Goal: Navigation & Orientation: Find specific page/section

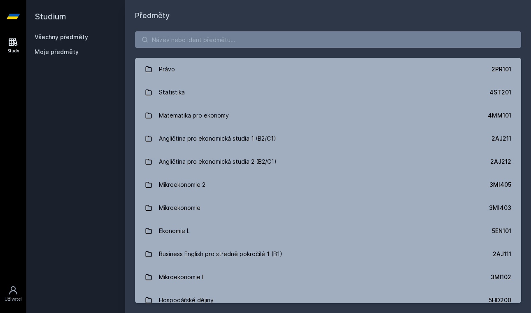
click at [283, 39] on input "search" at bounding box center [328, 39] width 386 height 16
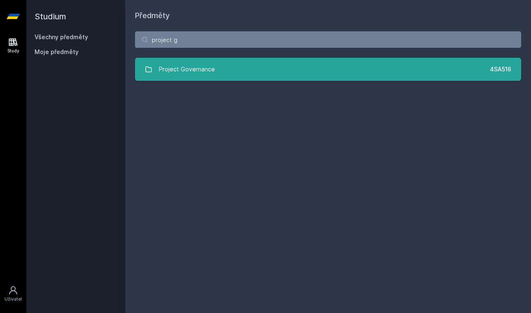
type input "project g"
click at [240, 72] on link "Project Governance 4SA516" at bounding box center [328, 69] width 386 height 23
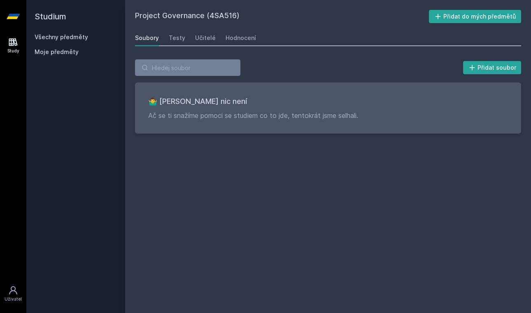
click at [190, 38] on div "Soubory Testy Učitelé Hodnocení" at bounding box center [328, 38] width 386 height 16
click at [195, 38] on div "Učitelé" at bounding box center [205, 38] width 21 height 8
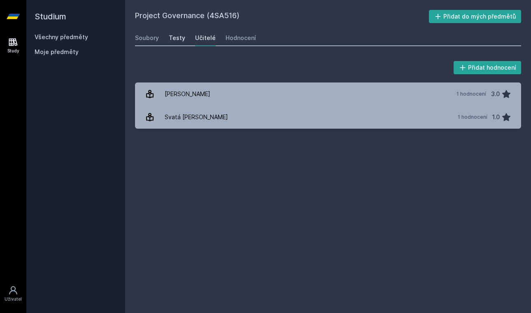
click at [178, 38] on div "Testy" at bounding box center [177, 38] width 16 height 8
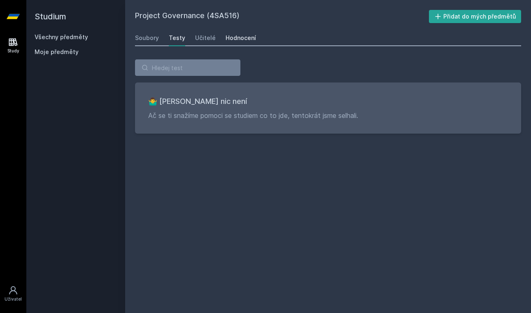
click at [235, 37] on div "Hodnocení" at bounding box center [241, 38] width 30 height 8
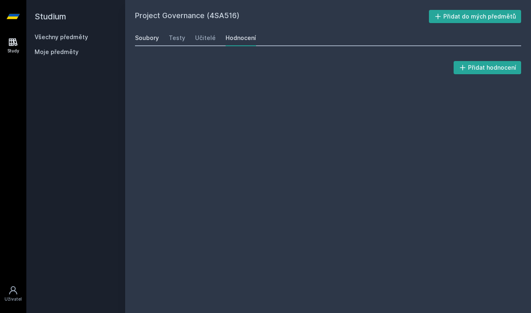
click at [148, 36] on div "Soubory" at bounding box center [147, 38] width 24 height 8
